Goal: Obtain resource: Obtain resource

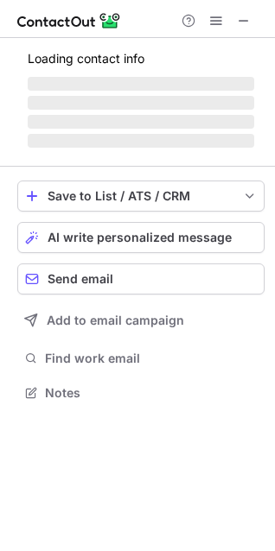
scroll to position [391, 275]
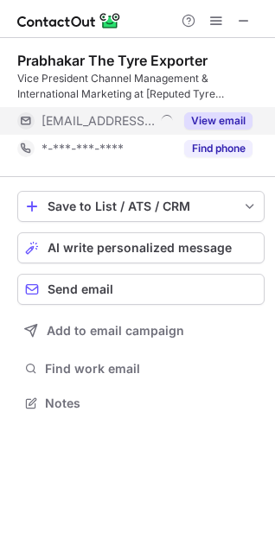
click at [223, 120] on button "View email" at bounding box center [218, 120] width 68 height 17
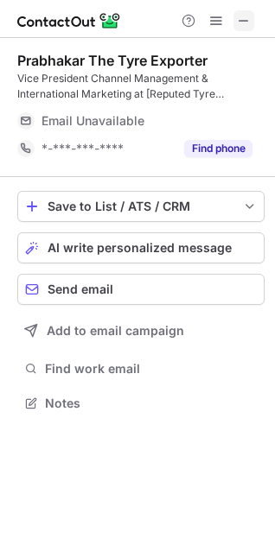
click at [248, 22] on span at bounding box center [244, 21] width 14 height 14
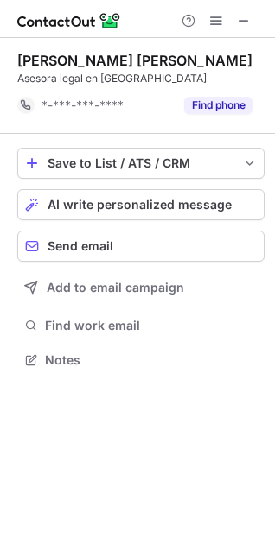
scroll to position [348, 275]
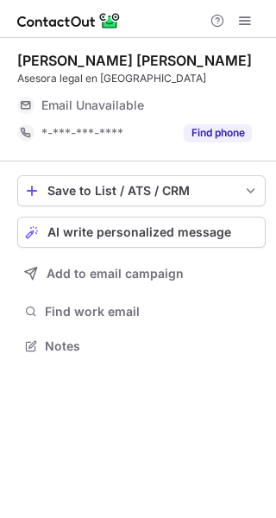
scroll to position [334, 276]
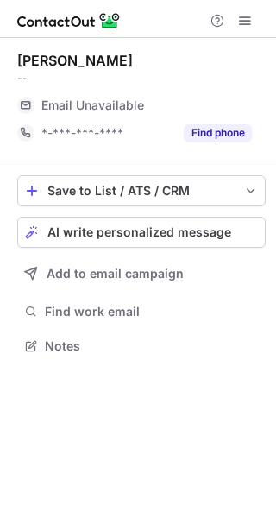
scroll to position [334, 276]
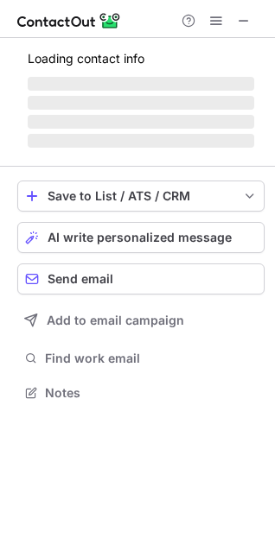
scroll to position [376, 275]
